Goal: Browse casually: Explore the website without a specific task or goal

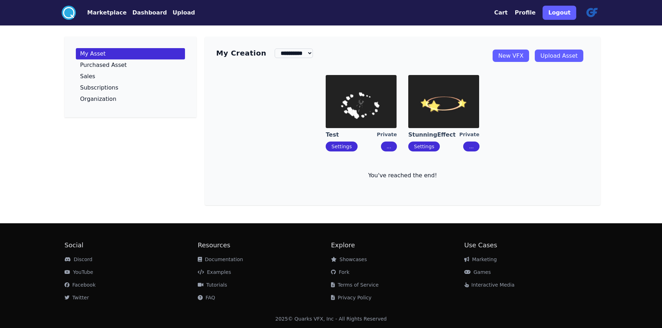
click at [87, 12] on button "Marketplace" at bounding box center [106, 13] width 39 height 9
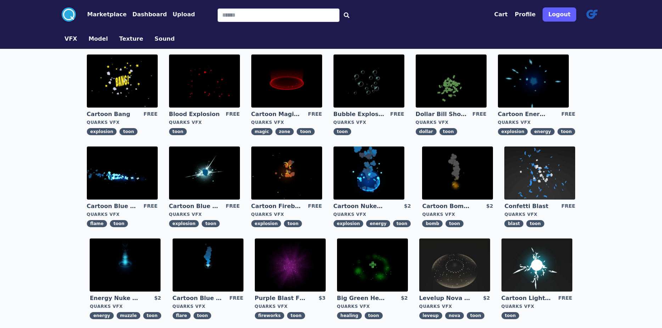
click at [161, 239] on img at bounding box center [125, 265] width 71 height 53
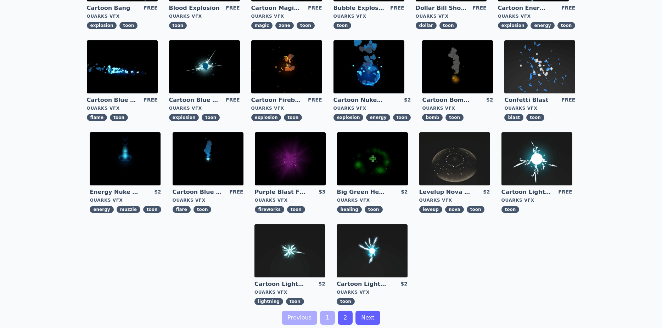
scroll to position [71, 0]
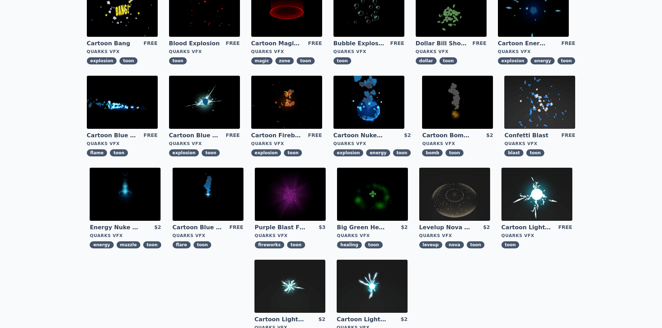
click at [169, 125] on img at bounding box center [204, 102] width 71 height 53
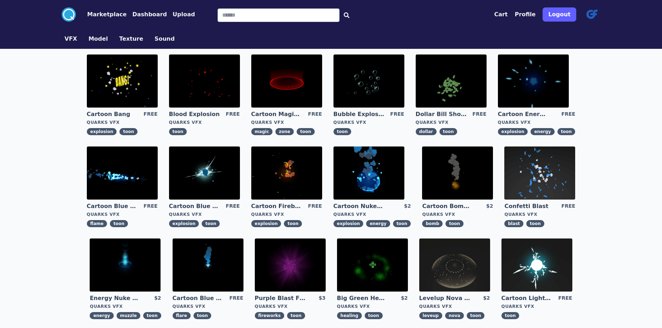
click at [333, 187] on img at bounding box center [368, 173] width 71 height 53
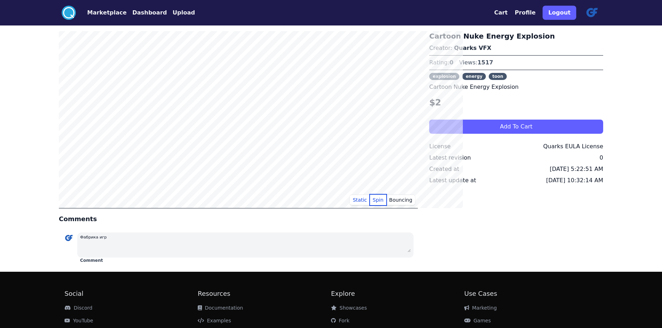
click at [384, 204] on button "Spin" at bounding box center [378, 200] width 17 height 11
click at [383, 204] on button "Spin" at bounding box center [378, 200] width 17 height 11
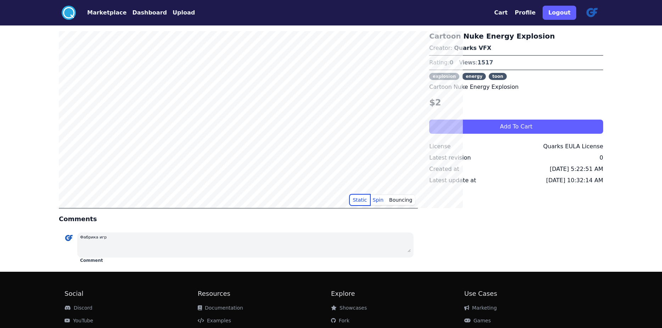
click at [363, 203] on button "Static" at bounding box center [360, 200] width 20 height 11
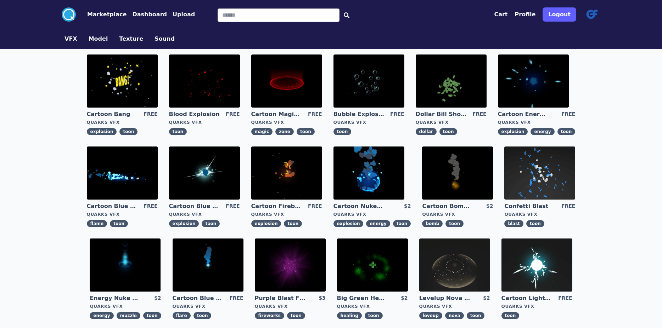
click at [506, 100] on img at bounding box center [533, 81] width 71 height 53
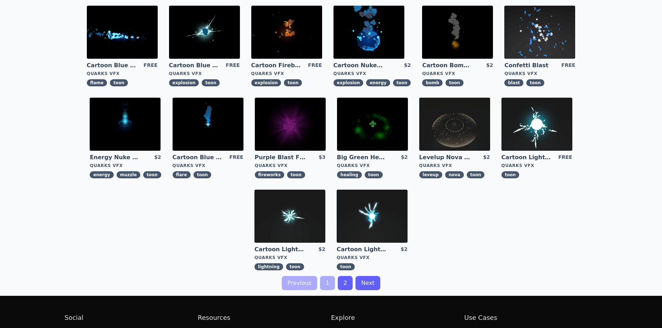
scroll to position [142, 0]
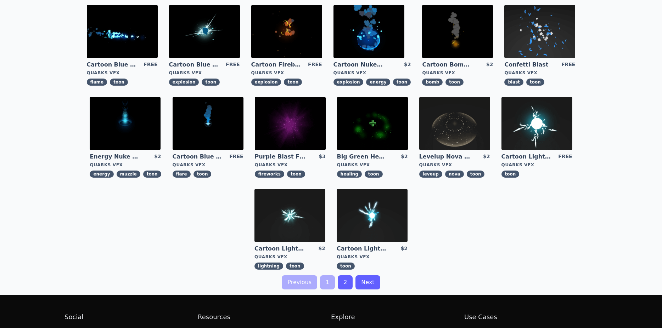
click at [346, 276] on link "2" at bounding box center [345, 283] width 15 height 14
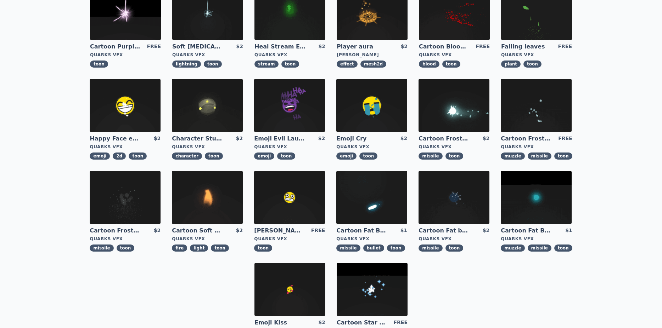
scroll to position [106, 0]
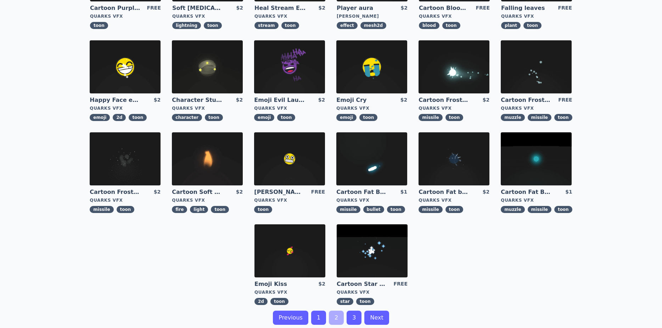
click at [357, 311] on link "3" at bounding box center [354, 318] width 15 height 14
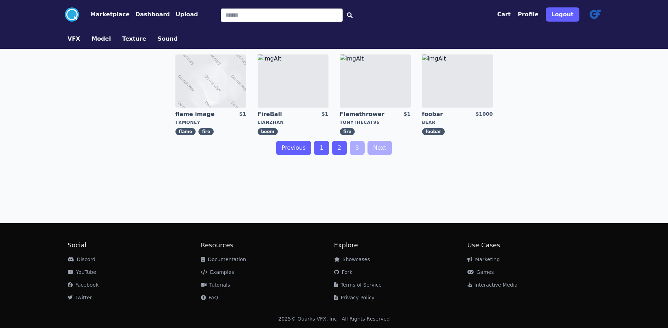
click at [316, 155] on link "1" at bounding box center [321, 148] width 15 height 14
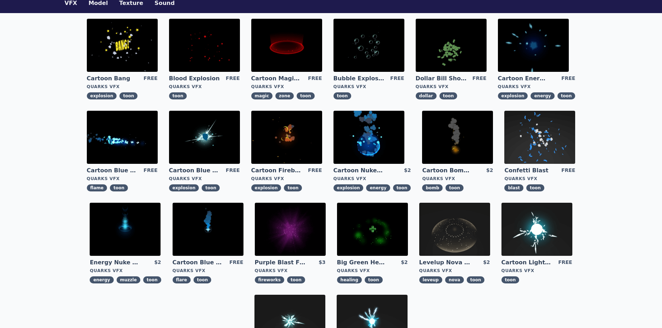
scroll to position [35, 0]
